Goal: Navigation & Orientation: Understand site structure

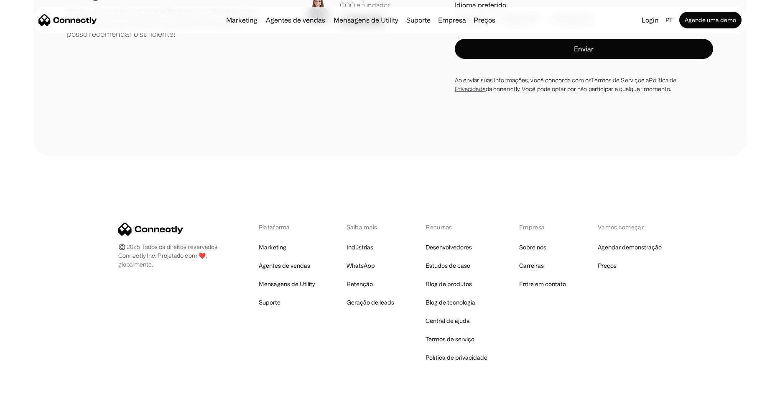
scroll to position [5016, 0]
click at [278, 242] on link "Marketing" at bounding box center [273, 248] width 28 height 12
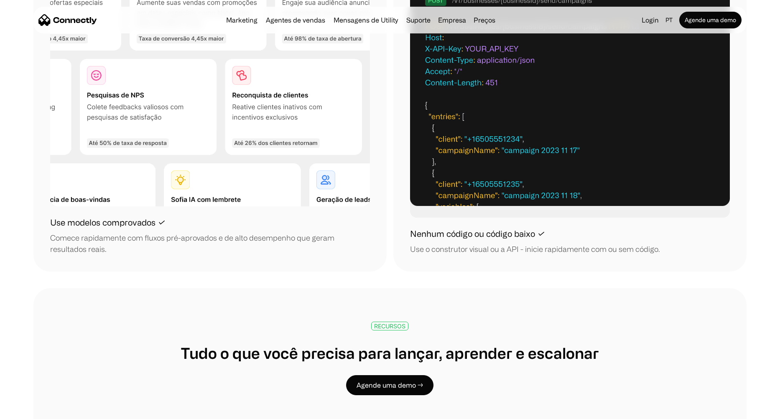
scroll to position [1204, 0]
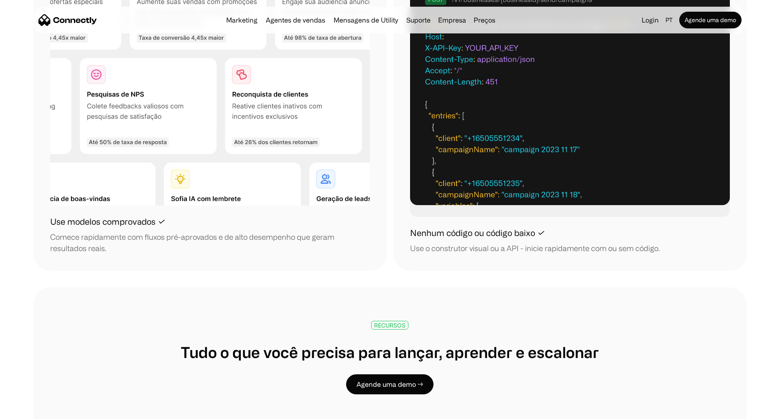
click at [500, 234] on h1 "Nenhum código ou código baixo ✓" at bounding box center [477, 233] width 135 height 13
click at [500, 250] on div "Use o construtor visual ou a API - inicie rapidamente com ou sem código." at bounding box center [535, 248] width 250 height 11
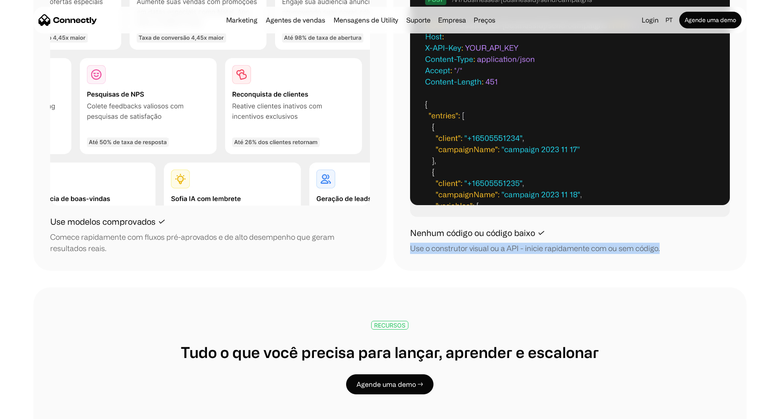
click at [500, 250] on div "Use o construtor visual ou a API - inicie rapidamente com ou sem código." at bounding box center [535, 248] width 250 height 11
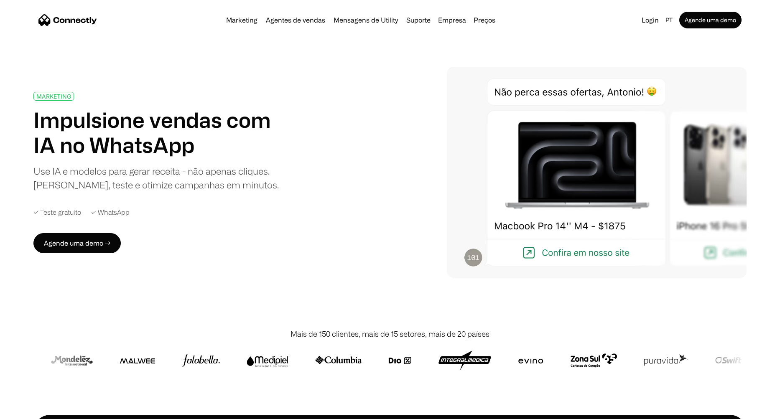
scroll to position [0, 0]
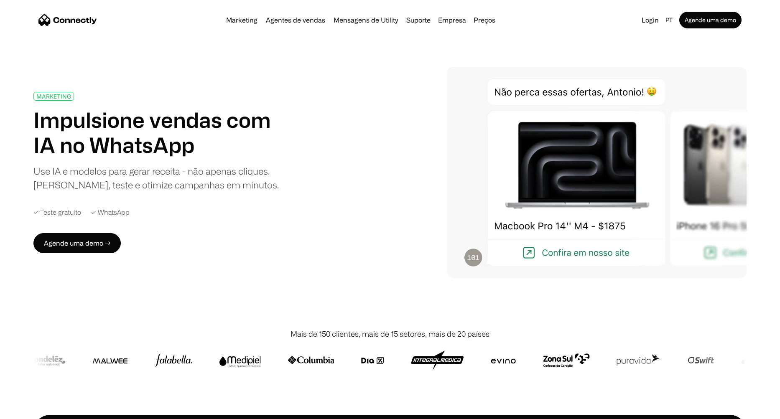
click at [248, 18] on link "Marketing" at bounding box center [242, 20] width 38 height 7
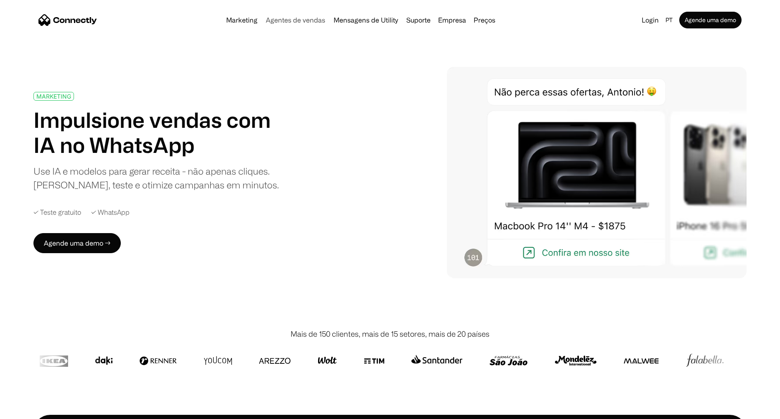
click at [289, 17] on link "Agentes de vendas" at bounding box center [296, 20] width 66 height 7
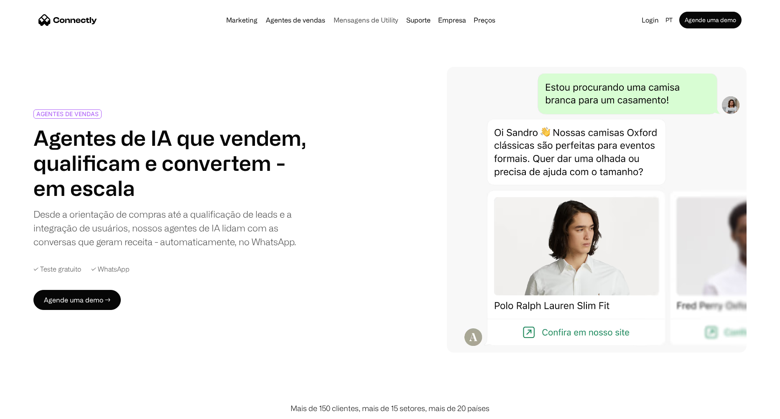
click at [348, 23] on link "Mensagens de Utility" at bounding box center [365, 20] width 71 height 7
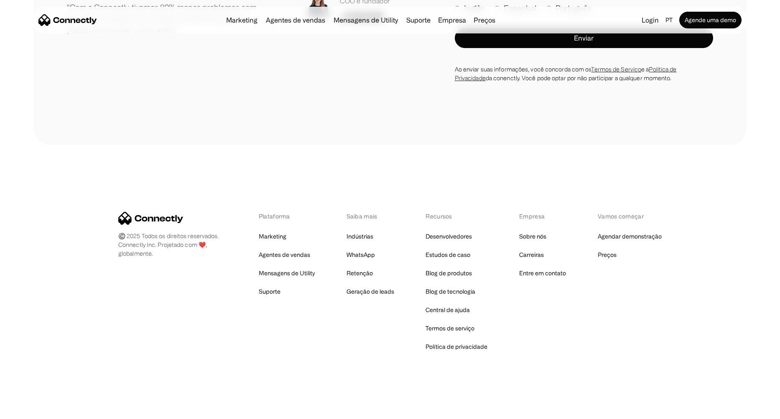
scroll to position [2232, 0]
